Goal: Check status: Check status

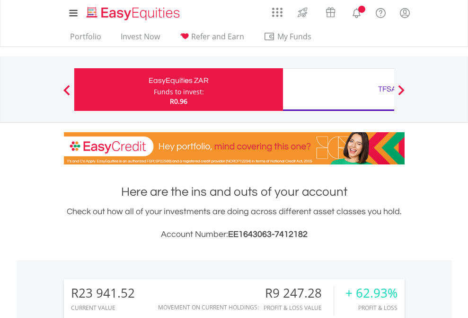
scroll to position [91, 149]
click at [154, 89] on div "Funds to invest:" at bounding box center [179, 91] width 50 height 9
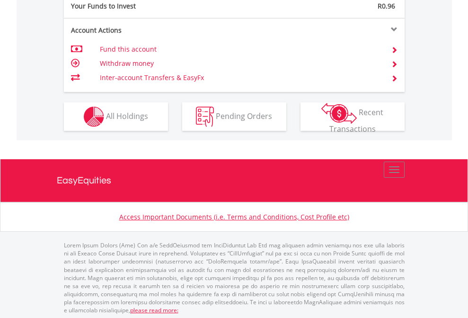
scroll to position [946, 0]
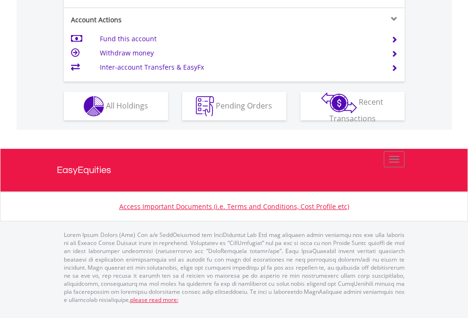
scroll to position [889, 0]
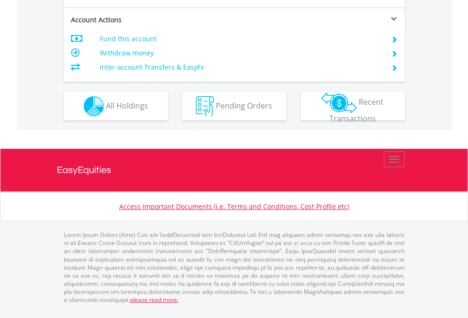
scroll to position [908, 0]
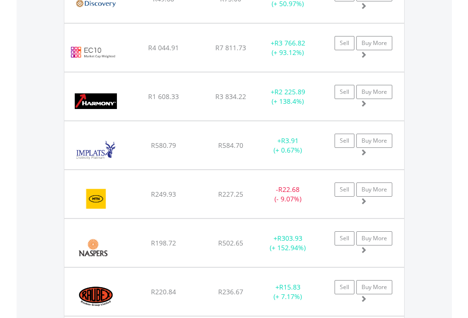
scroll to position [91, 149]
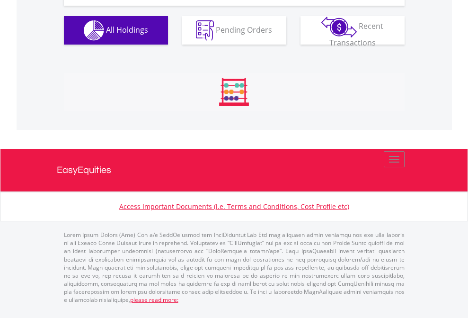
scroll to position [91, 149]
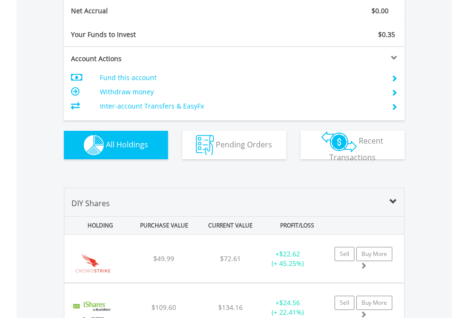
scroll to position [1072, 0]
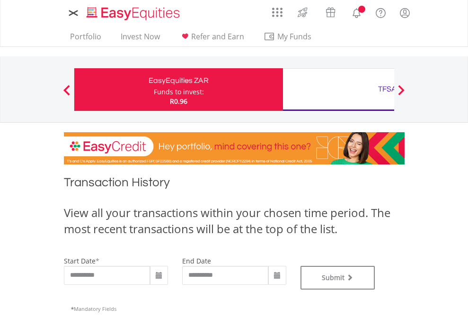
type input "**********"
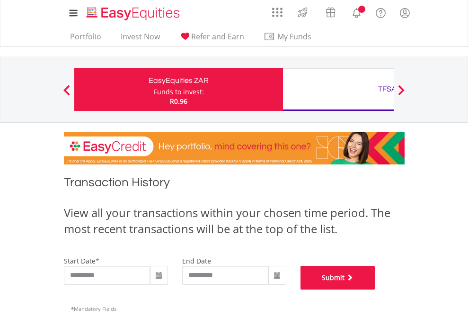
click at [375, 289] on button "Submit" at bounding box center [338, 278] width 75 height 24
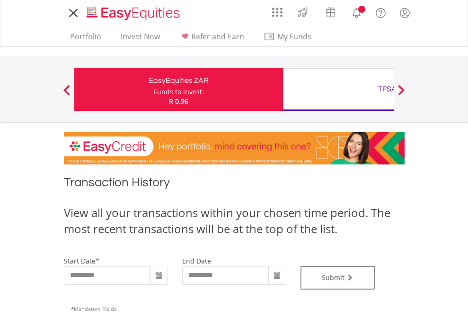
click at [339, 89] on div "TFSA" at bounding box center [387, 88] width 197 height 13
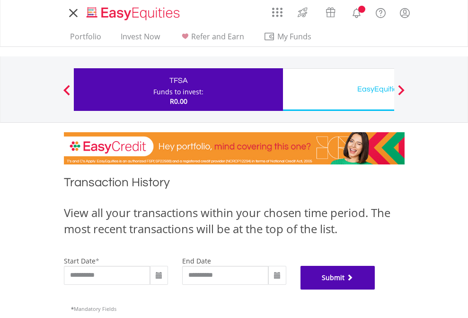
click at [375, 289] on button "Submit" at bounding box center [338, 278] width 75 height 24
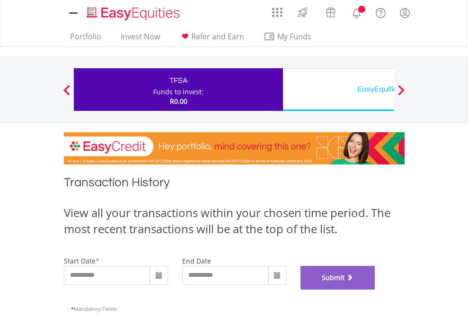
scroll to position [384, 0]
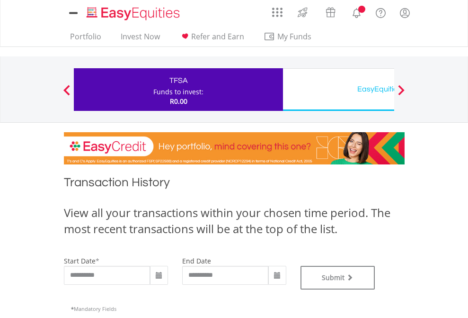
click at [339, 89] on div "EasyEquities USD" at bounding box center [387, 88] width 197 height 13
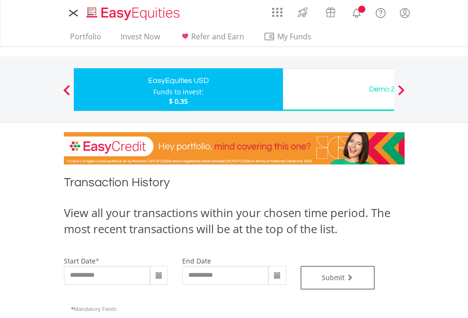
type input "**********"
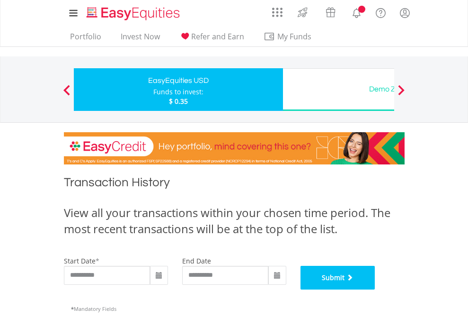
click at [375, 289] on button "Submit" at bounding box center [338, 278] width 75 height 24
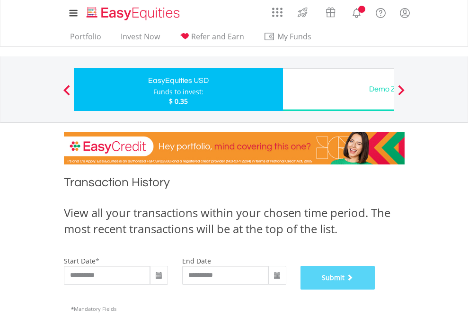
scroll to position [384, 0]
